Goal: Task Accomplishment & Management: Manage account settings

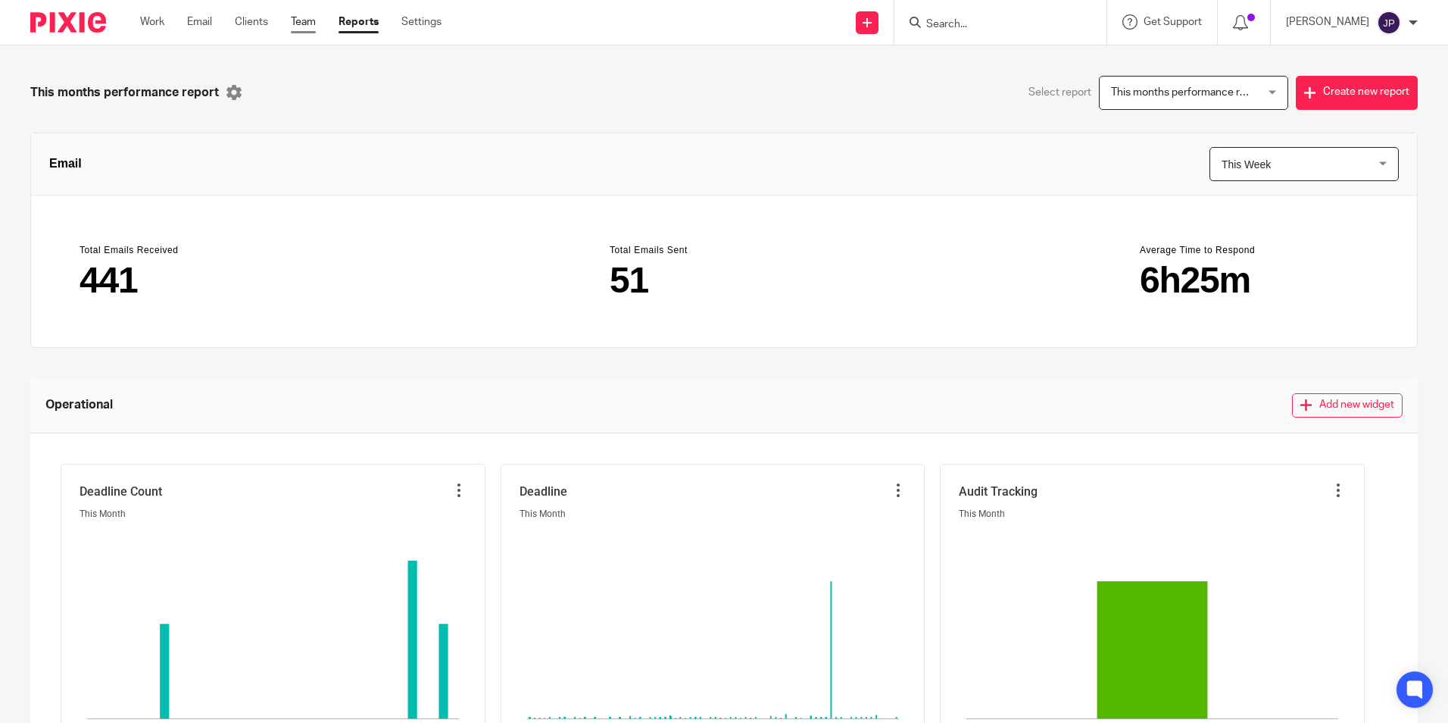
click at [294, 23] on link "Team" at bounding box center [303, 21] width 25 height 15
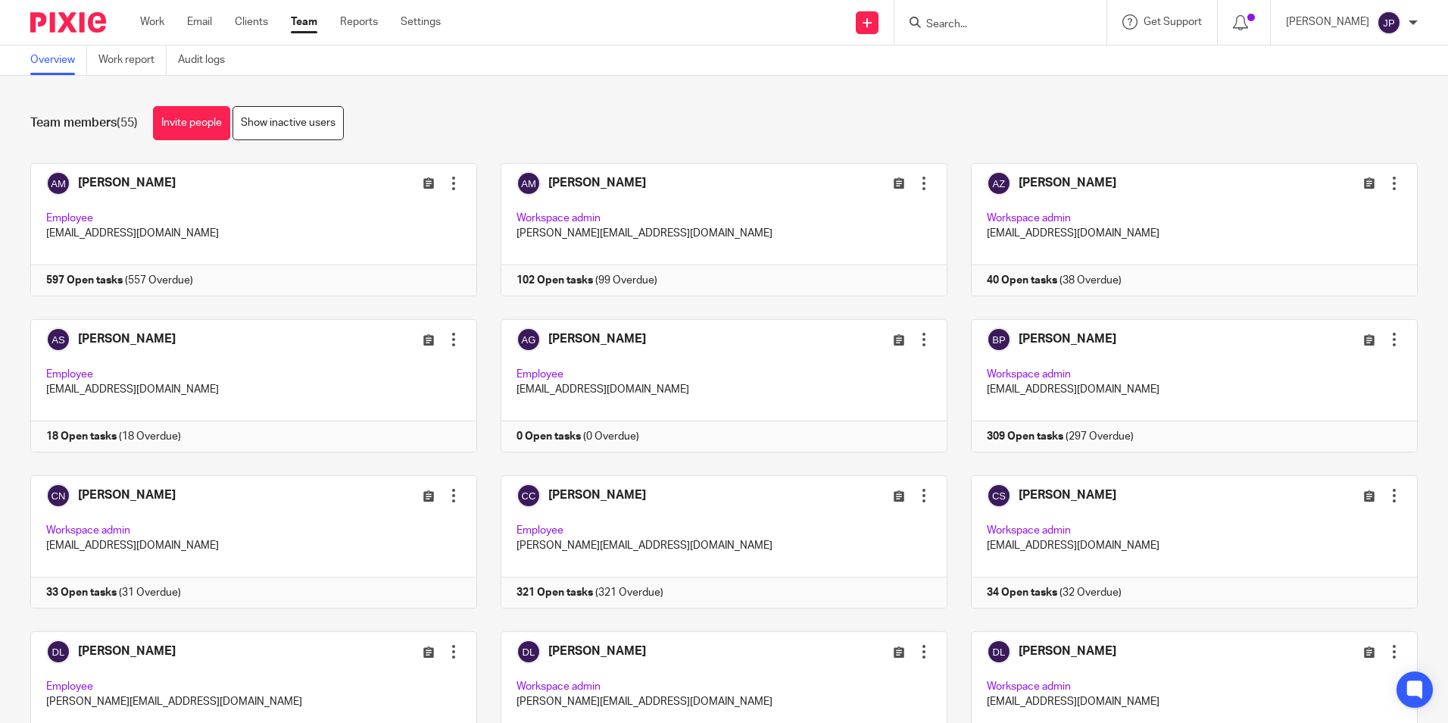
click at [207, 122] on link "Invite people" at bounding box center [191, 123] width 77 height 34
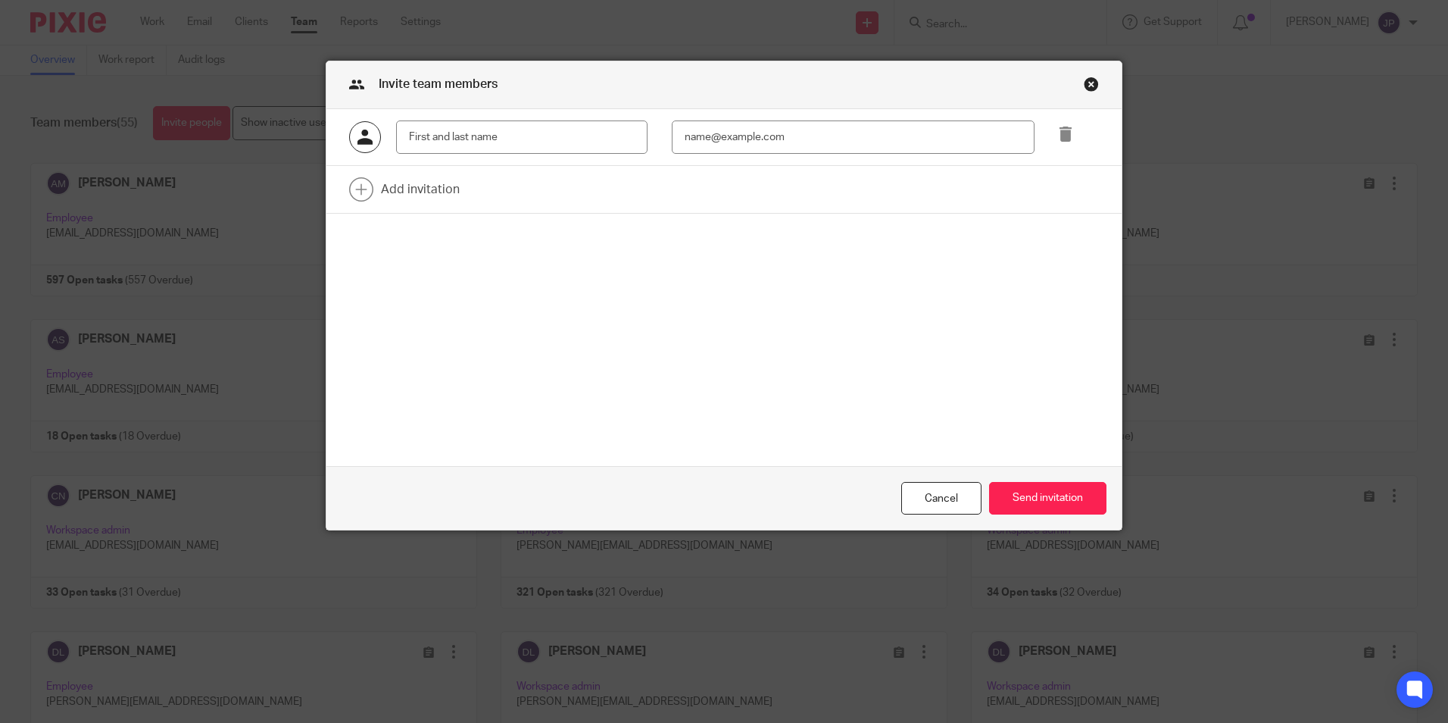
click at [448, 134] on input "text" at bounding box center [521, 137] width 251 height 34
click at [698, 136] on input "email" at bounding box center [853, 137] width 363 height 34
paste input "padden@cerboniservices.com"
type input "padden@cerboniservices.com"
click at [433, 145] on input "text" at bounding box center [521, 137] width 251 height 34
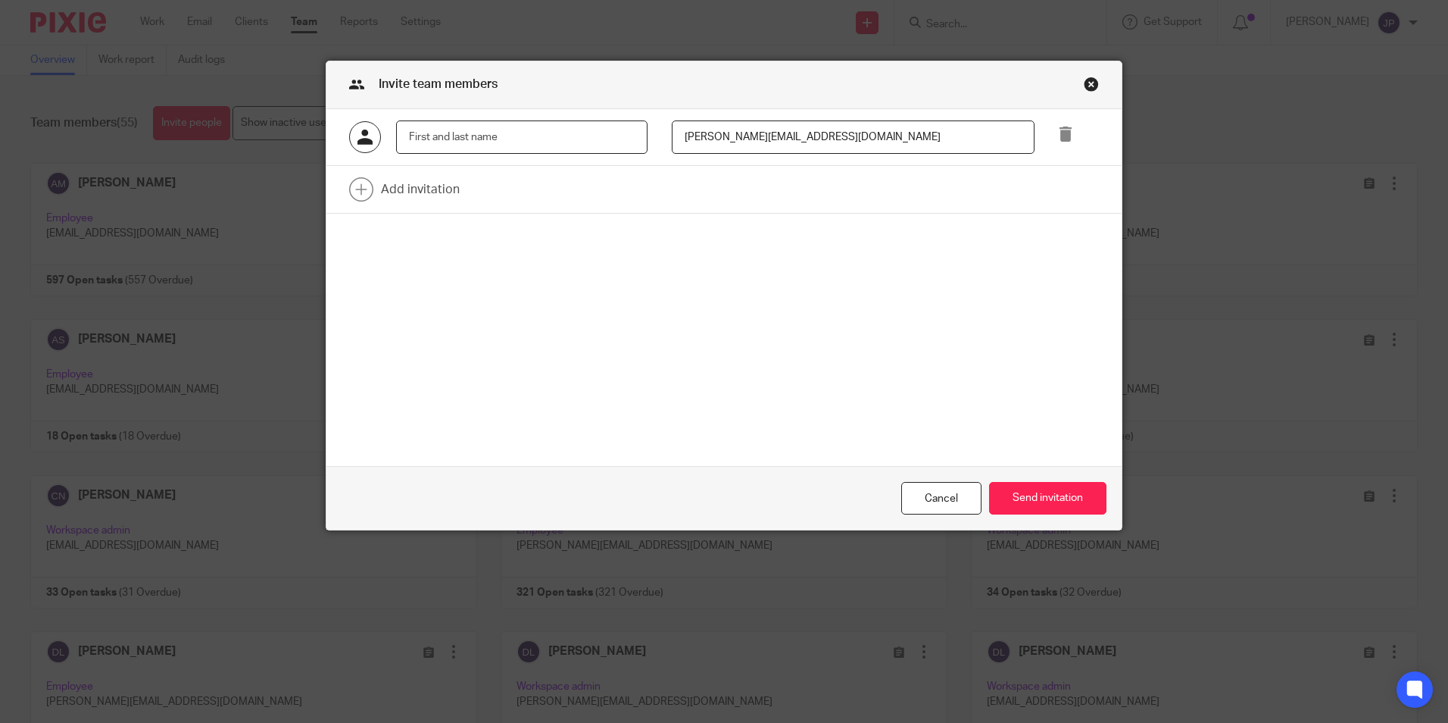
paste input "Padden Nelson"
type input "Padden Nelson"
click at [1020, 493] on button "Send invitation" at bounding box center [1047, 498] width 117 height 33
